Goal: Task Accomplishment & Management: Manage account settings

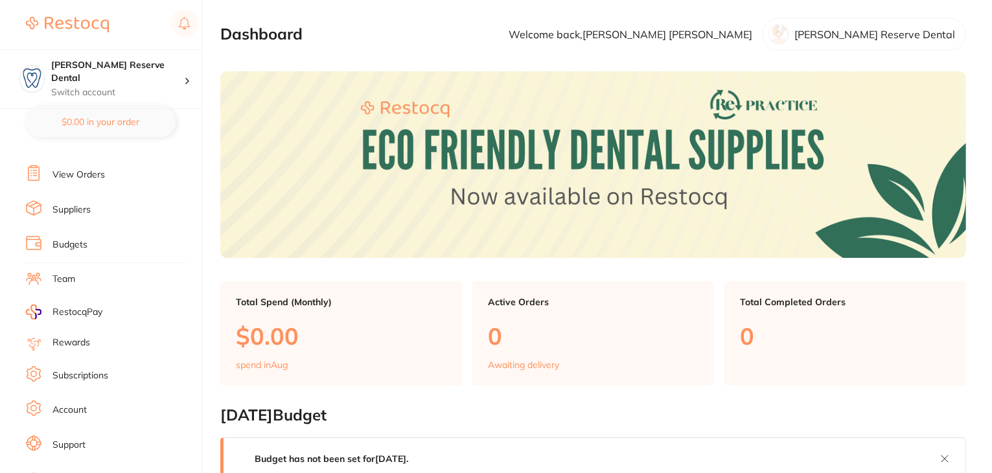
scroll to position [130, 0]
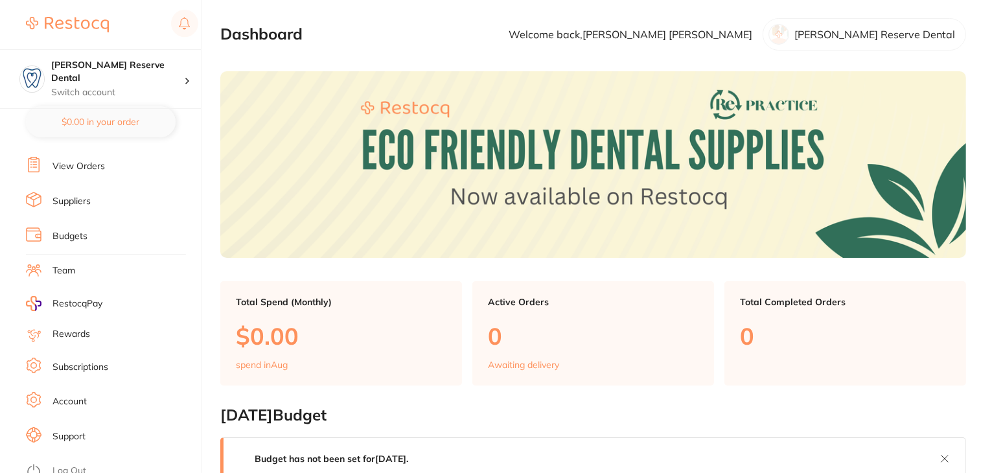
click at [75, 343] on ul "Dashboard Browse Products Favourites Inventory Lists View Orders Suppliers Budg…" at bounding box center [114, 246] width 176 height 447
drag, startPoint x: 80, startPoint y: 360, endPoint x: 112, endPoint y: 341, distance: 36.9
click at [81, 361] on link "Subscriptions" at bounding box center [80, 367] width 56 height 13
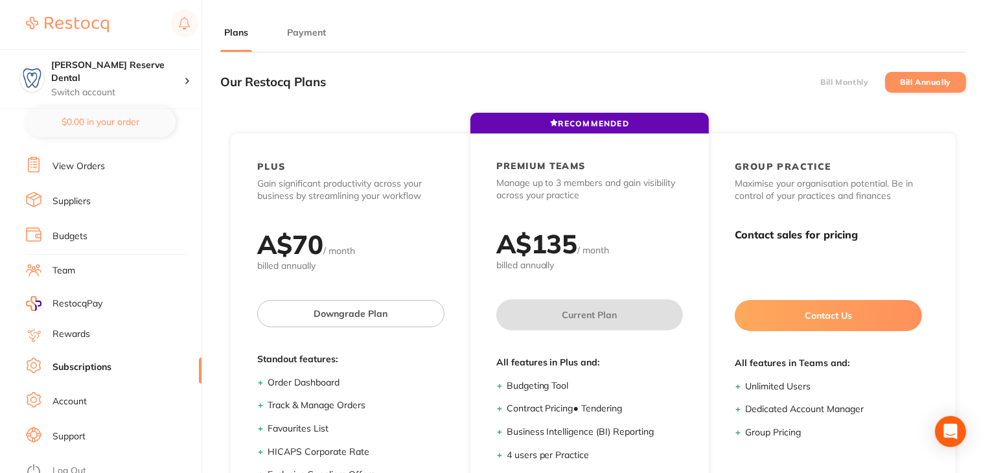
click at [294, 33] on button "Payment" at bounding box center [306, 33] width 47 height 12
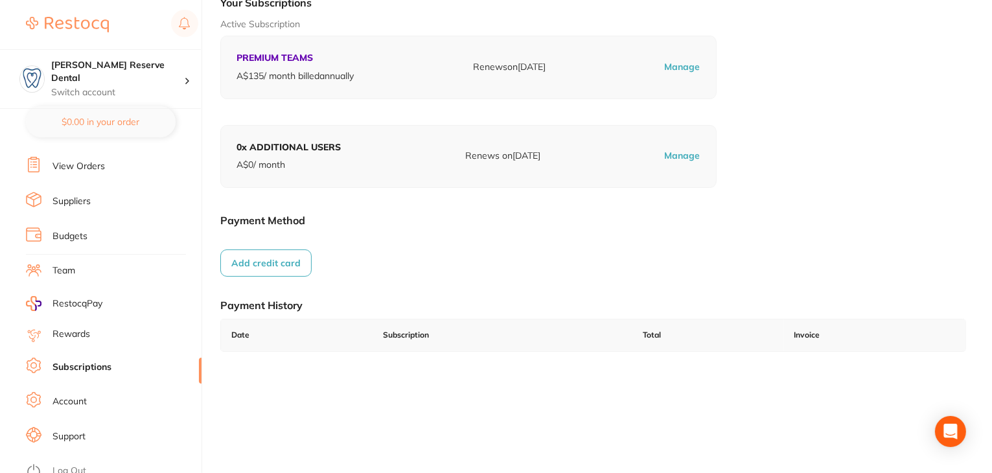
scroll to position [179, 0]
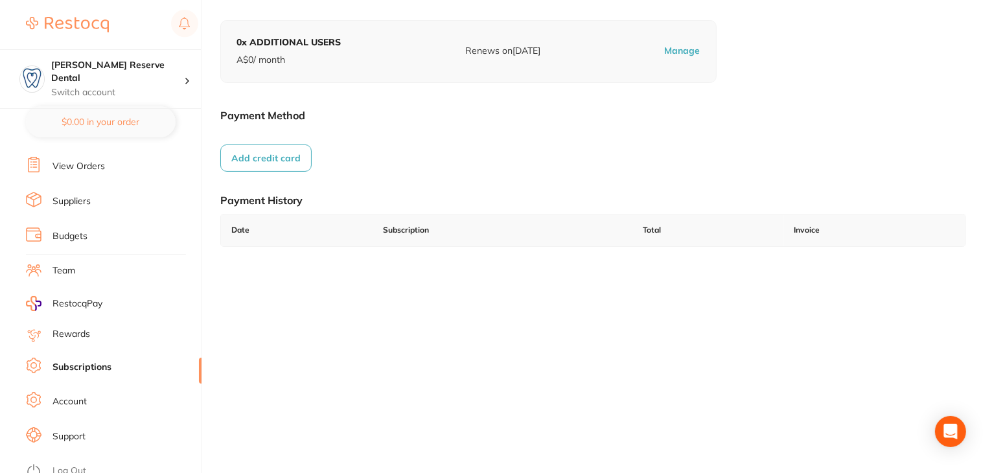
click at [88, 461] on li "Log Out" at bounding box center [112, 470] width 172 height 19
